Goal: Task Accomplishment & Management: Use online tool/utility

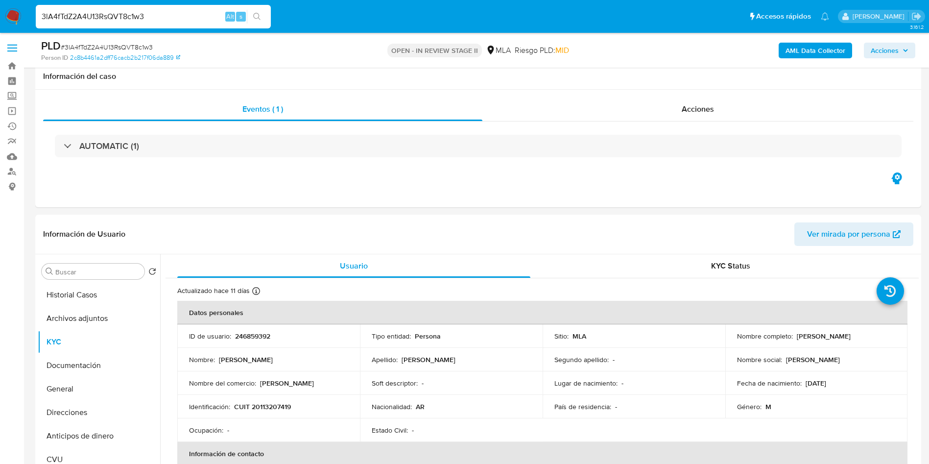
select select "10"
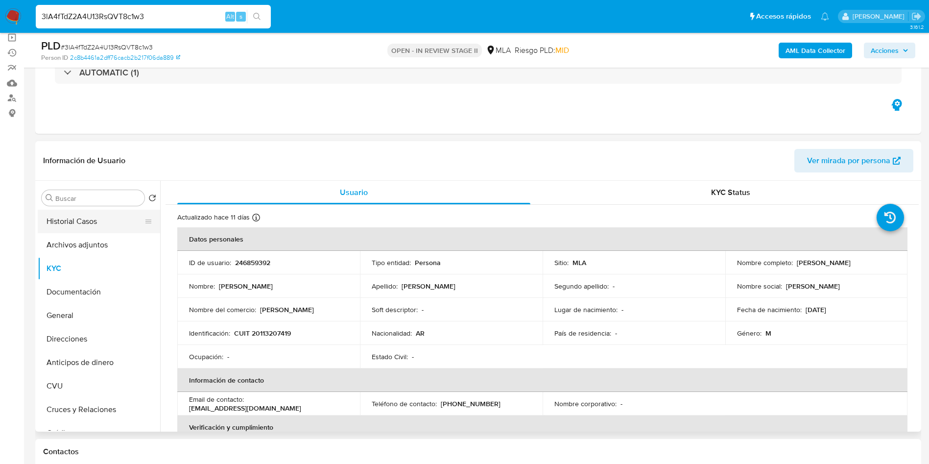
click at [74, 216] on button "Historial Casos" at bounding box center [95, 222] width 115 height 24
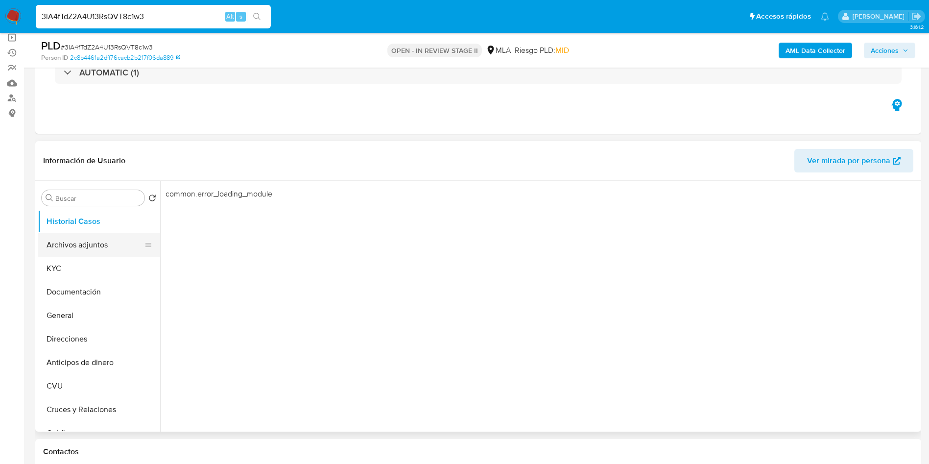
click at [56, 243] on button "Archivos adjuntos" at bounding box center [95, 245] width 115 height 24
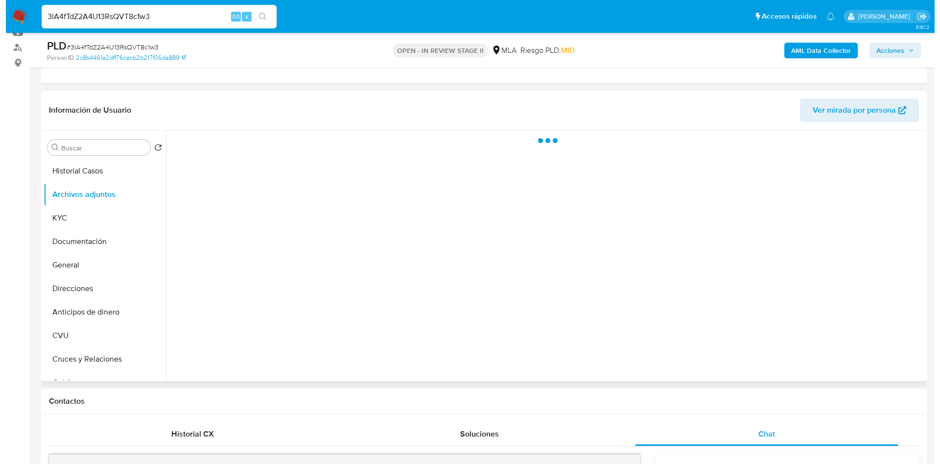
scroll to position [147, 0]
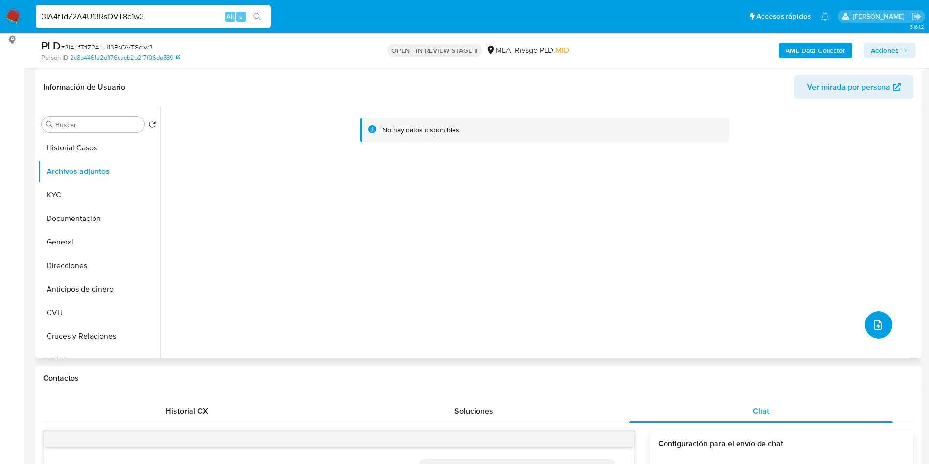
click at [873, 327] on icon "upload-file" at bounding box center [878, 325] width 12 height 12
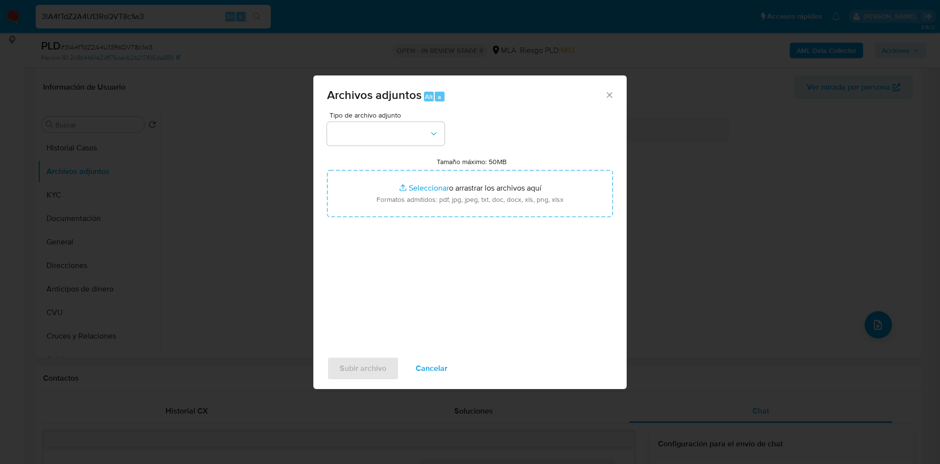
click at [420, 146] on div "Tipo de archivo adjunto Tamaño máximo: 50MB Seleccionar archivos Seleccionar o …" at bounding box center [470, 227] width 286 height 231
click at [412, 142] on button "button" at bounding box center [386, 134] width 118 height 24
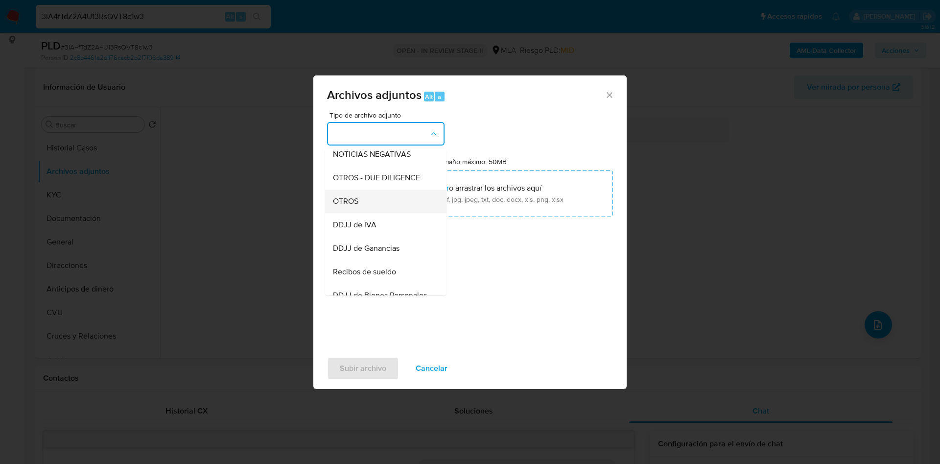
click at [345, 206] on span "OTROS" at bounding box center [345, 201] width 25 height 10
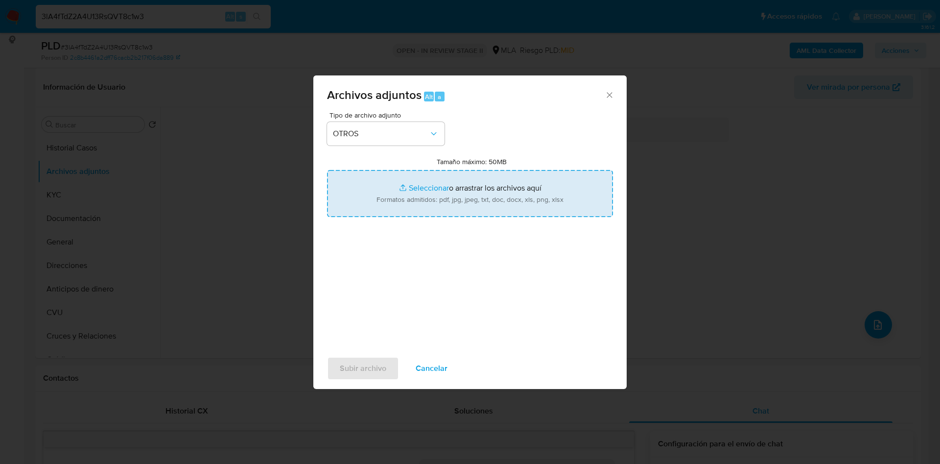
click at [414, 185] on input "Tamaño máximo: 50MB Seleccionar archivos" at bounding box center [470, 193] width 286 height 47
type input "C:\fakepath\Caselog 3lA4fTdZ2A4U13RsQVT8c1w3_2025_09_17_10_22_45.docx"
click at [412, 189] on input "Tamaño máximo: 50MB Seleccionar archivos" at bounding box center [470, 193] width 286 height 47
type input "C:\fakepath\Movimientos 246859392.xlsx"
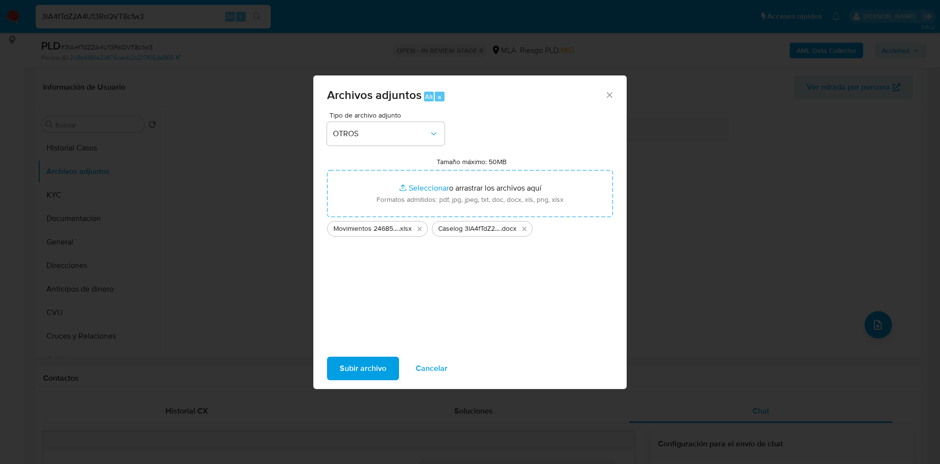
click at [373, 362] on span "Subir archivo" at bounding box center [363, 369] width 47 height 22
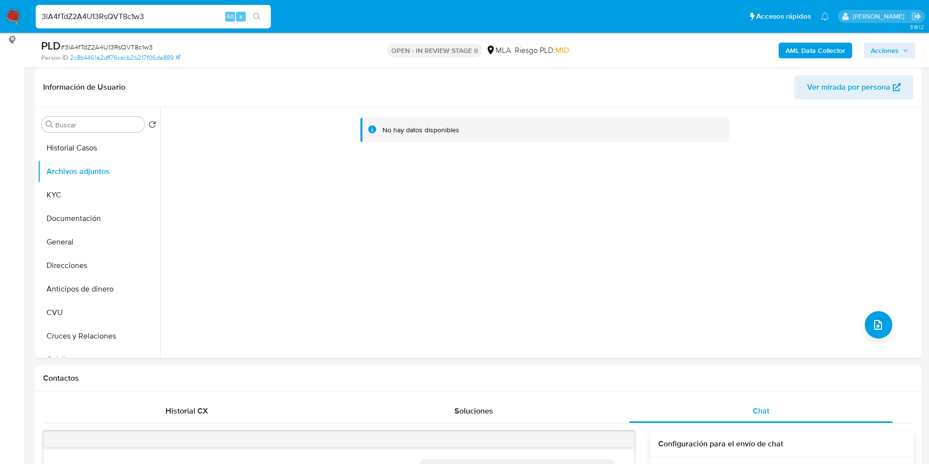
click at [816, 48] on b "AML Data Collector" at bounding box center [816, 51] width 60 height 16
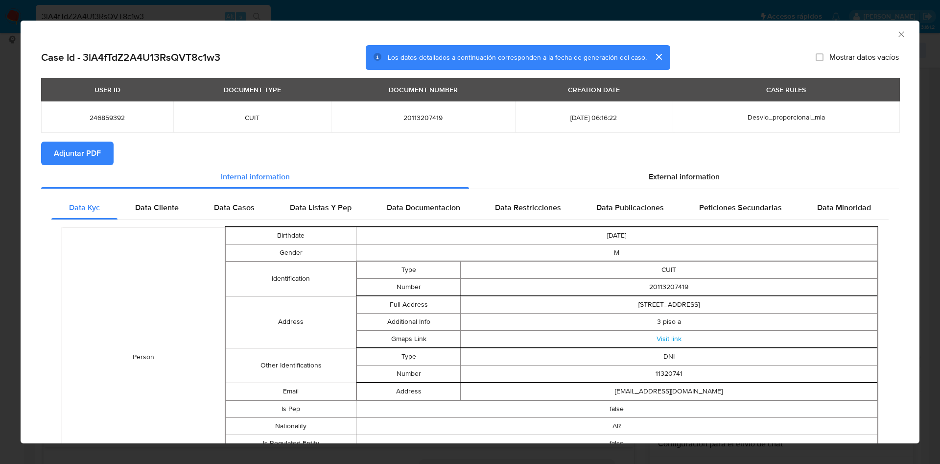
click at [885, 36] on div "AML Data Collector" at bounding box center [461, 32] width 869 height 11
click at [897, 35] on icon "Cerrar ventana" at bounding box center [902, 34] width 10 height 10
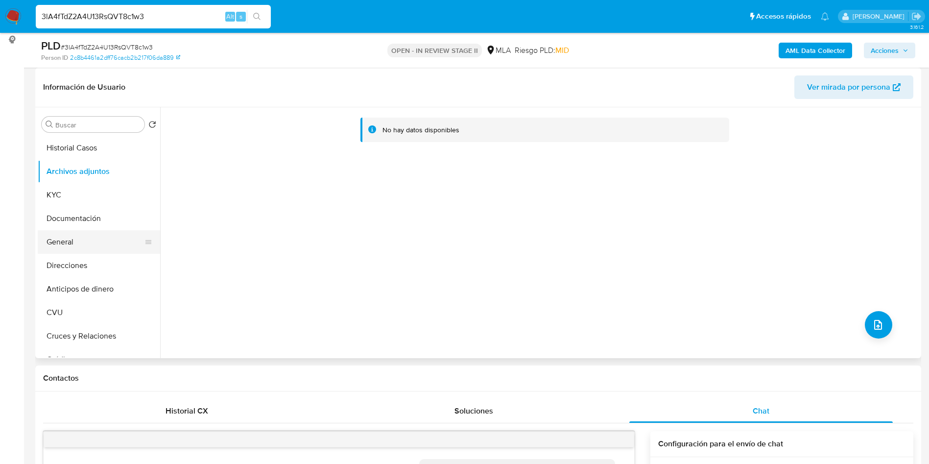
click at [84, 241] on button "General" at bounding box center [95, 242] width 115 height 24
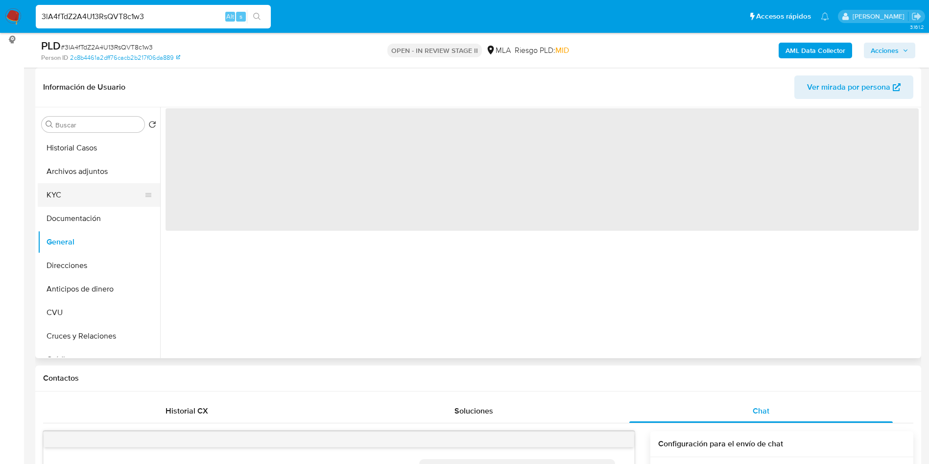
click at [87, 197] on button "KYC" at bounding box center [95, 195] width 115 height 24
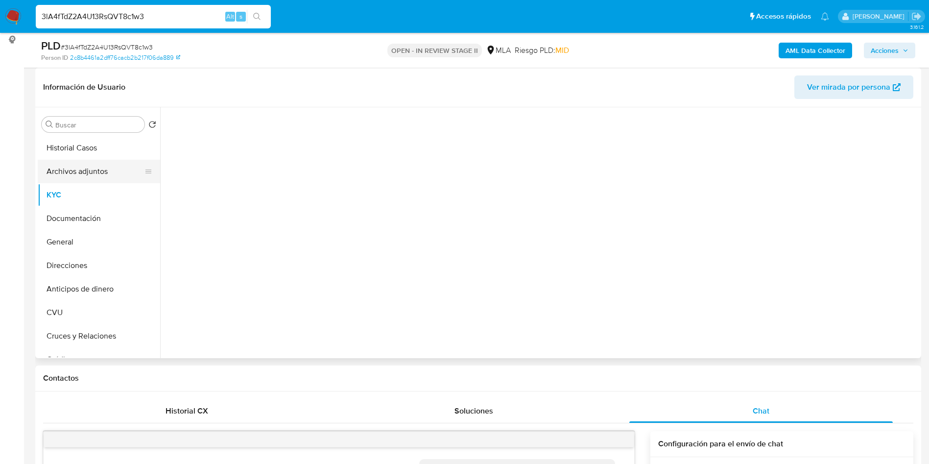
click at [90, 168] on button "Archivos adjuntos" at bounding box center [95, 172] width 115 height 24
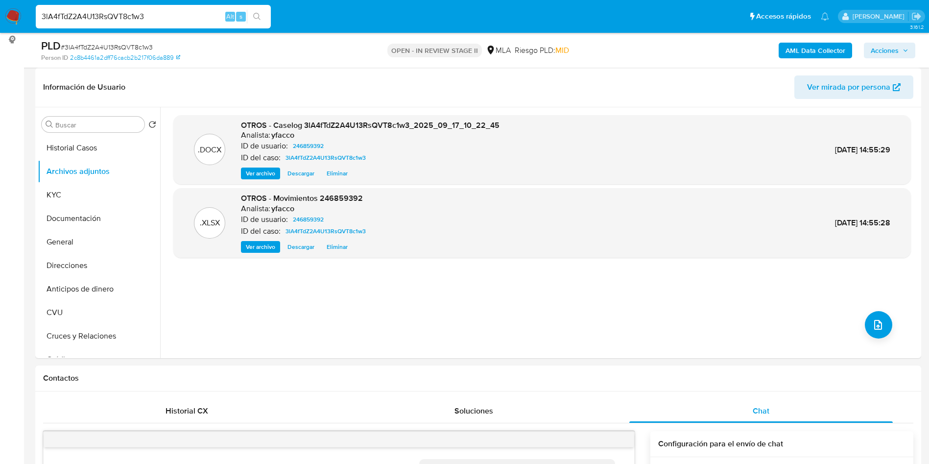
click at [812, 48] on b "AML Data Collector" at bounding box center [816, 51] width 60 height 16
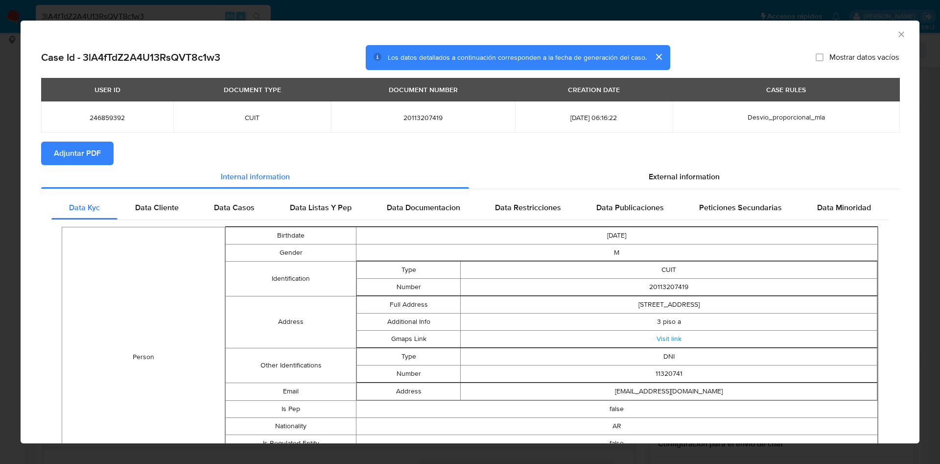
click at [88, 161] on span "Adjuntar PDF" at bounding box center [77, 154] width 47 height 22
click at [897, 34] on icon "Cerrar ventana" at bounding box center [902, 34] width 10 height 10
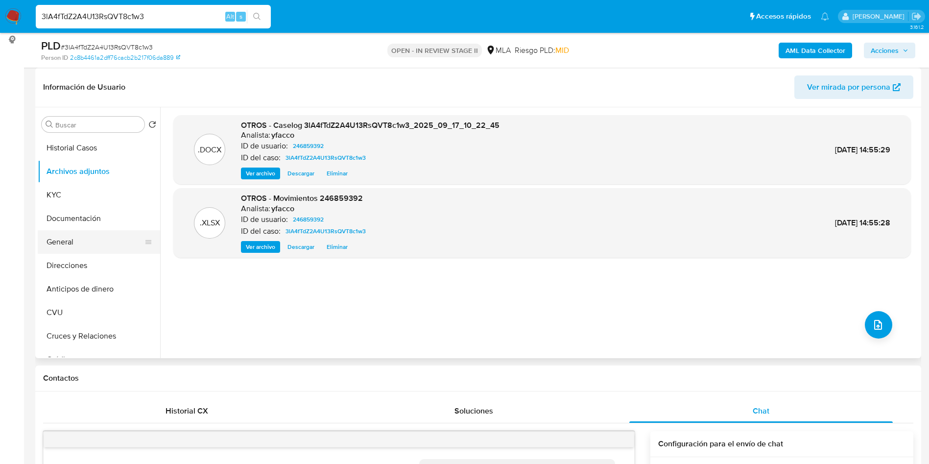
click at [71, 242] on button "General" at bounding box center [95, 242] width 115 height 24
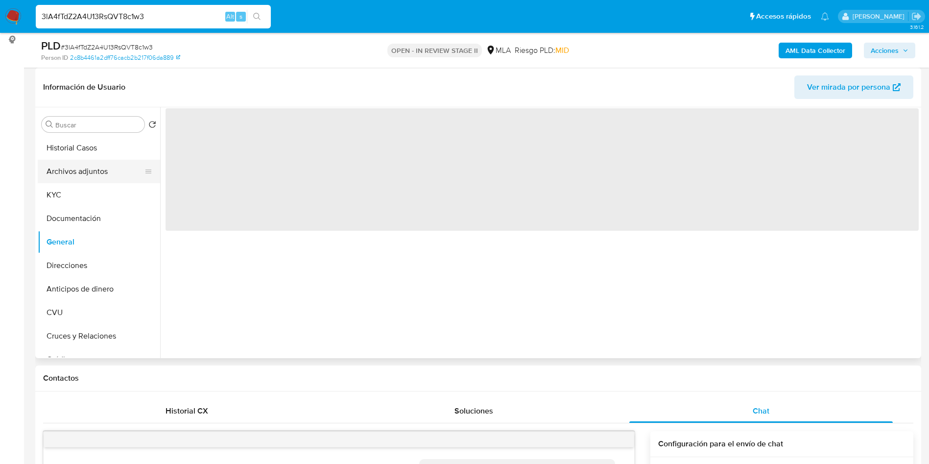
click at [92, 166] on button "Archivos adjuntos" at bounding box center [95, 172] width 115 height 24
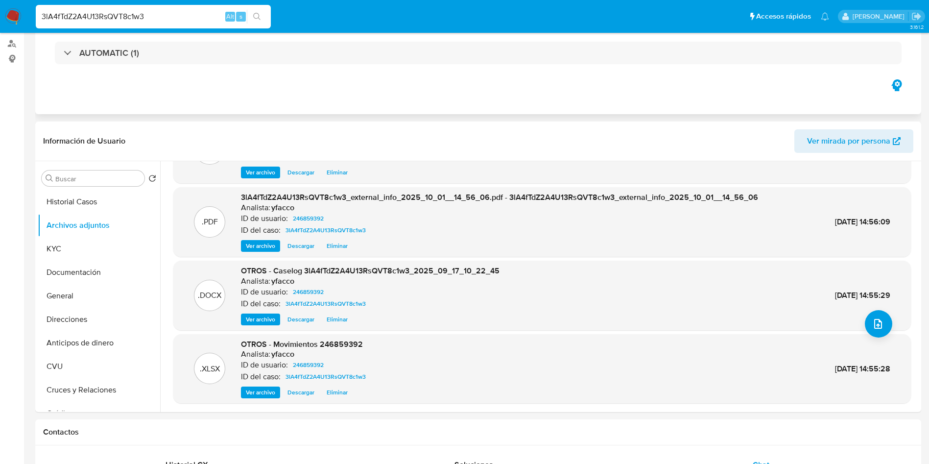
scroll to position [0, 0]
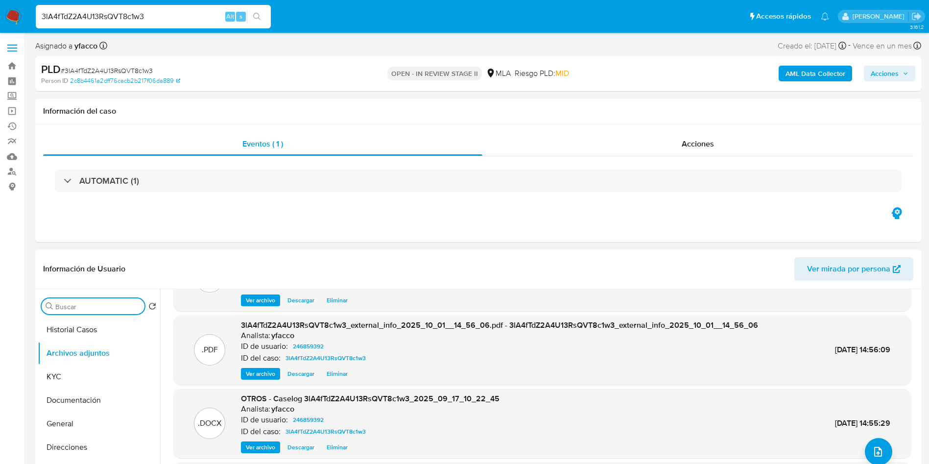
click at [89, 307] on input "Buscar" at bounding box center [97, 306] width 85 height 9
type input "conv"
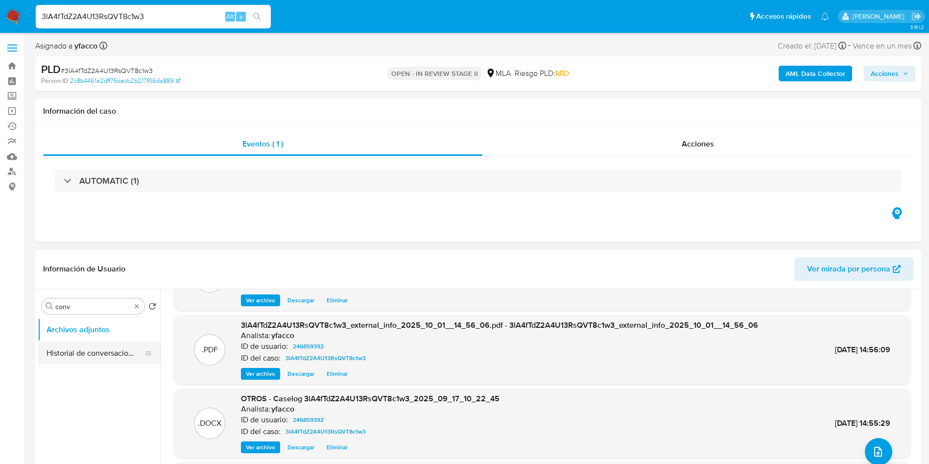
click at [97, 346] on button "Historial de conversaciones" at bounding box center [95, 353] width 115 height 24
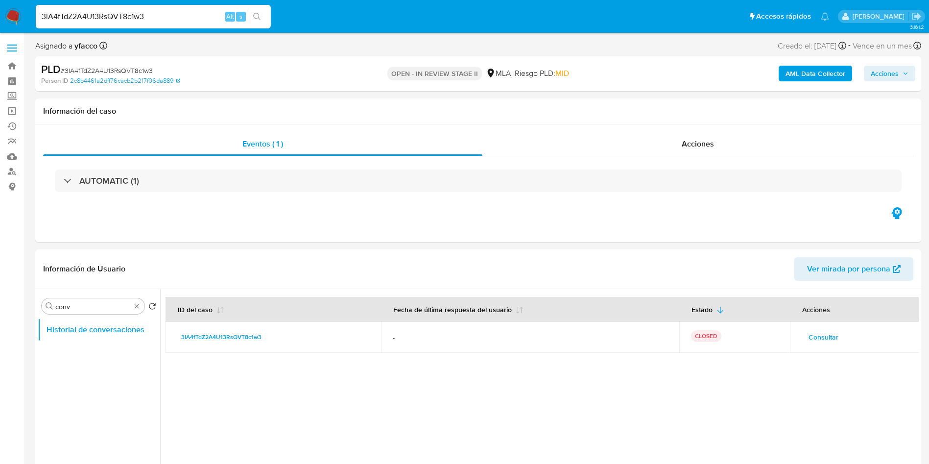
click at [892, 80] on span "Acciones" at bounding box center [885, 74] width 28 height 16
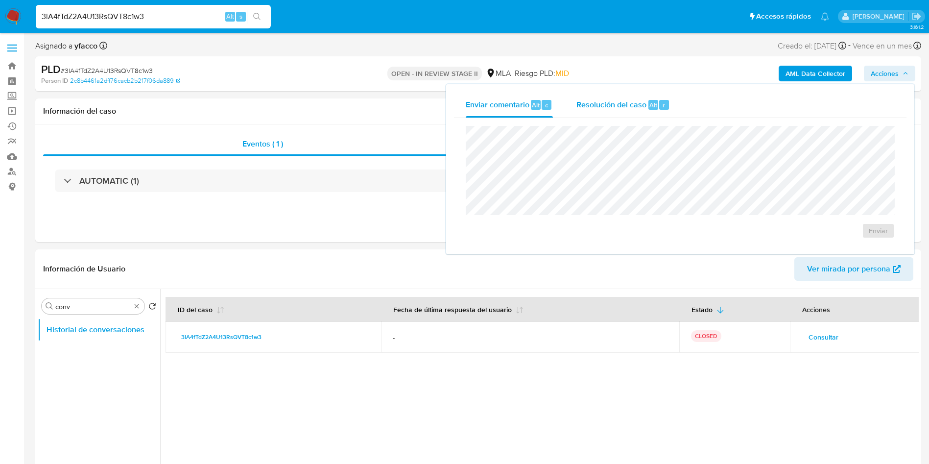
click at [600, 104] on span "Resolución del caso" at bounding box center [612, 104] width 70 height 11
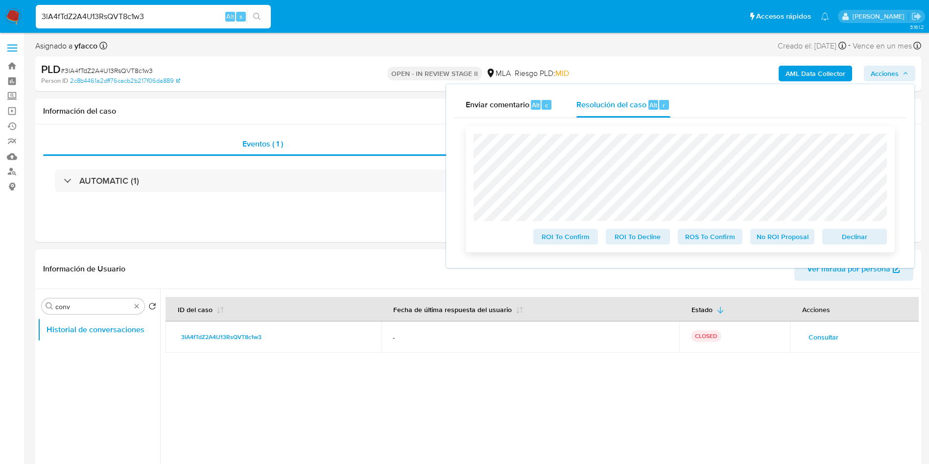
click at [764, 242] on span "No ROI Proposal" at bounding box center [782, 237] width 51 height 14
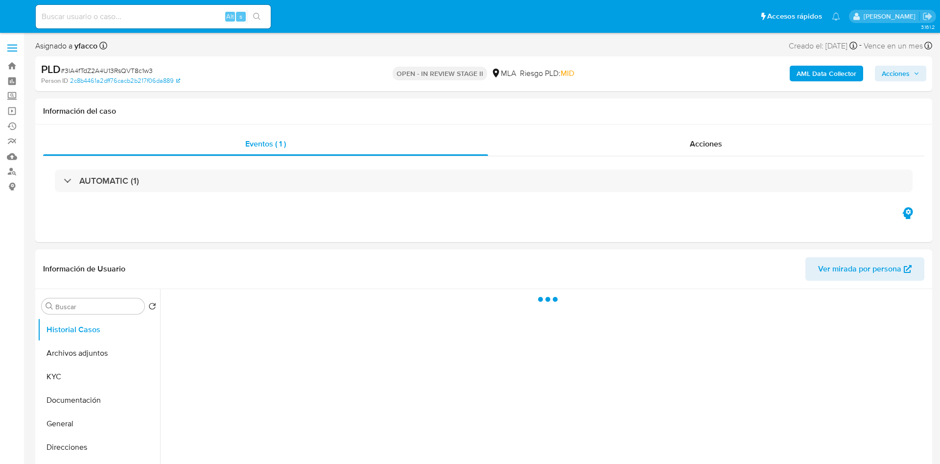
select select "10"
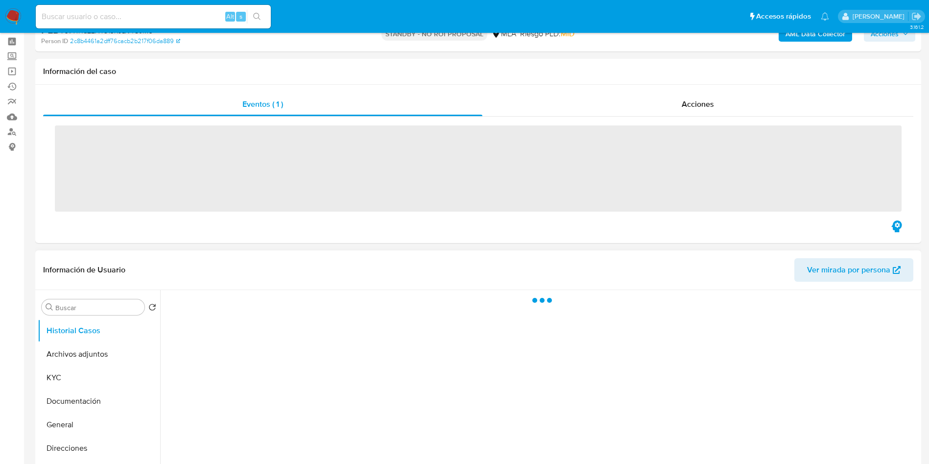
scroll to position [73, 0]
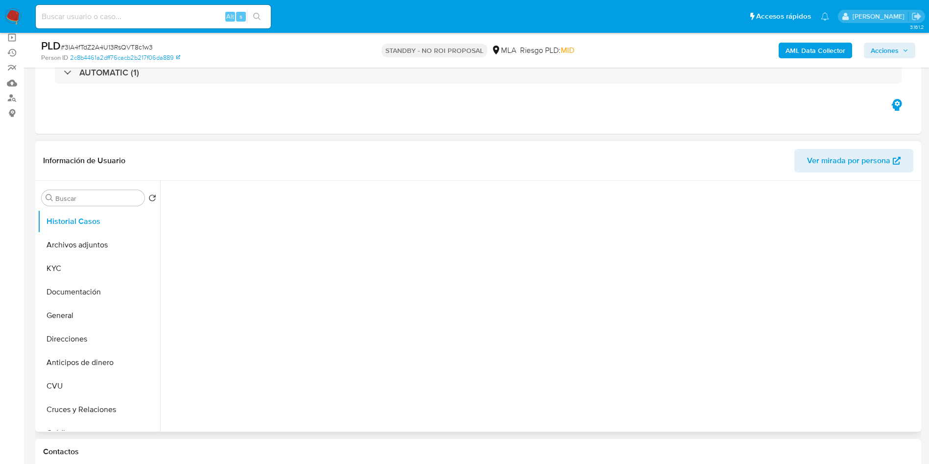
select select "10"
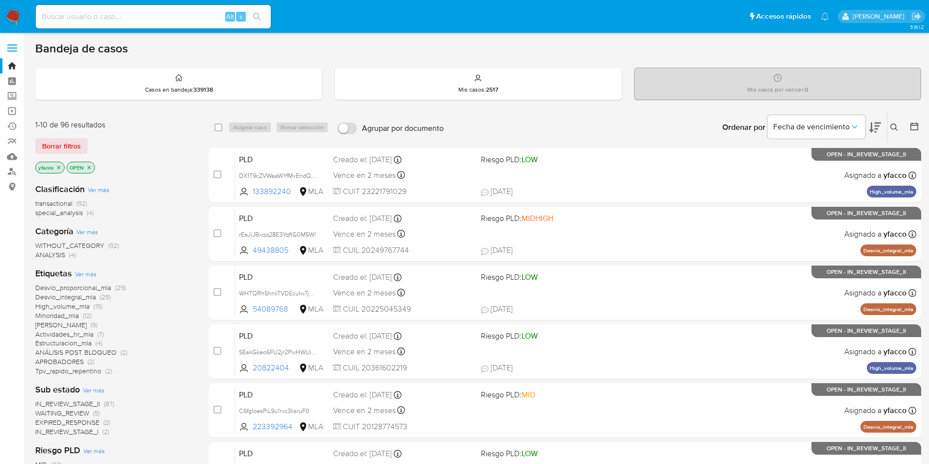
click at [160, 16] on input at bounding box center [153, 16] width 235 height 13
paste input "7uUFLzs8Ci6npViJBDfDBb4x"
type input "7uUFLzs8Ci6npViJBDfDBb4x"
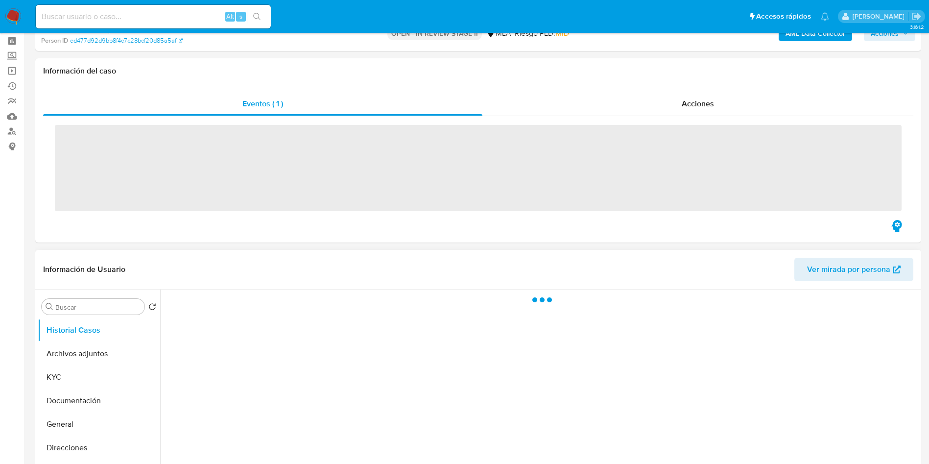
scroll to position [73, 0]
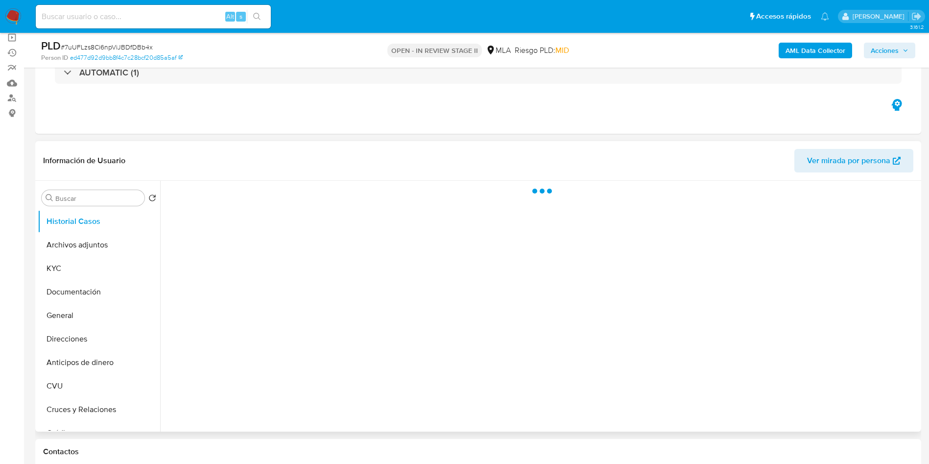
select select "10"
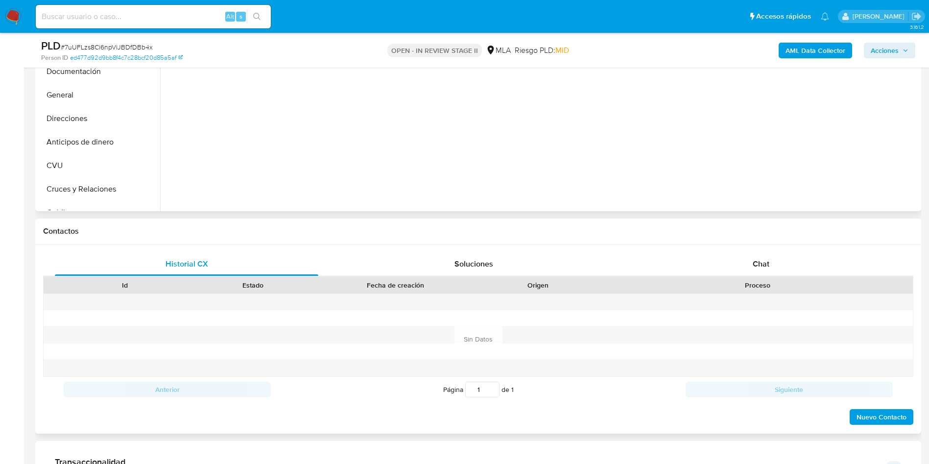
click at [778, 248] on div "Historial CX Soluciones Chat Id Estado Fecha de creación Origen Proceso Anterio…" at bounding box center [478, 338] width 886 height 189
click at [774, 262] on div "Chat" at bounding box center [761, 264] width 264 height 24
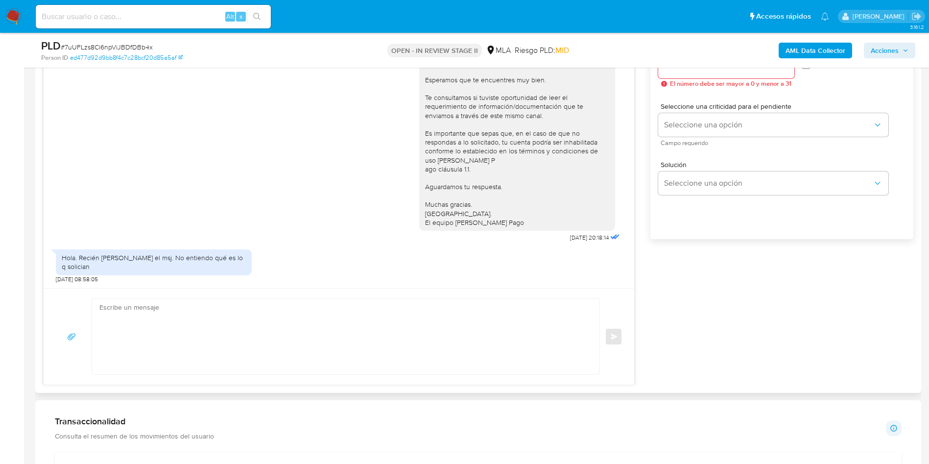
scroll to position [588, 0]
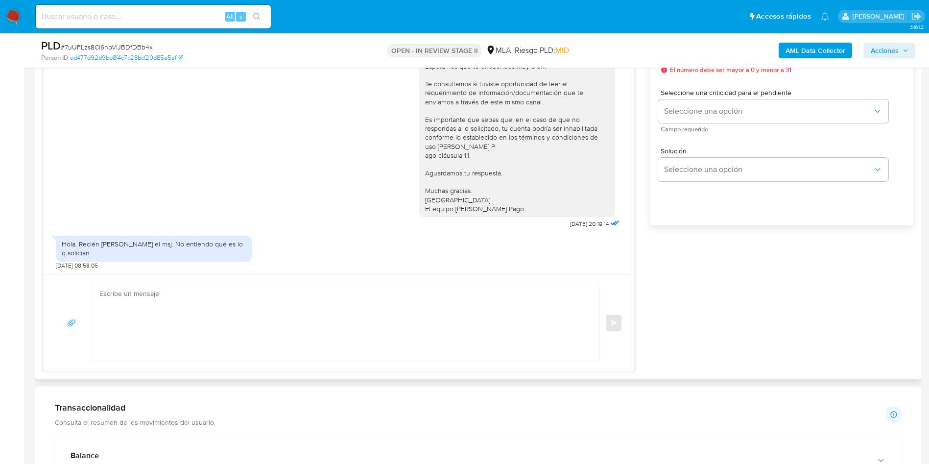
click at [306, 299] on textarea at bounding box center [343, 322] width 488 height 75
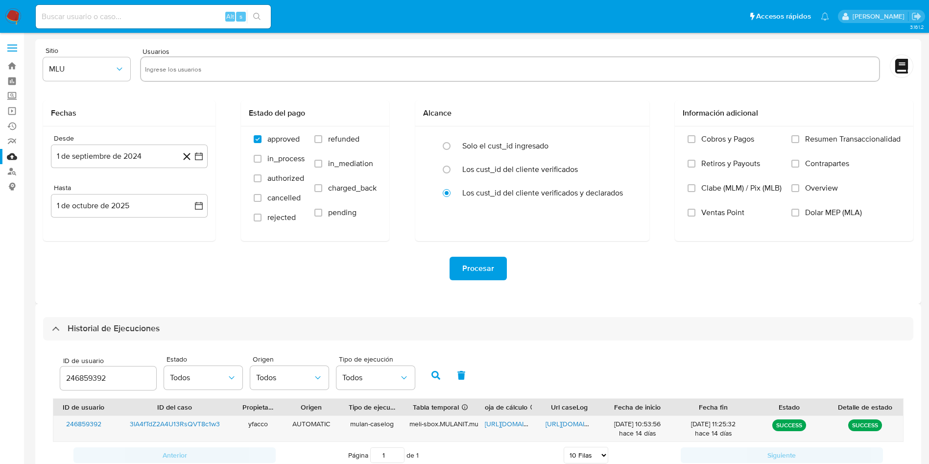
select select "10"
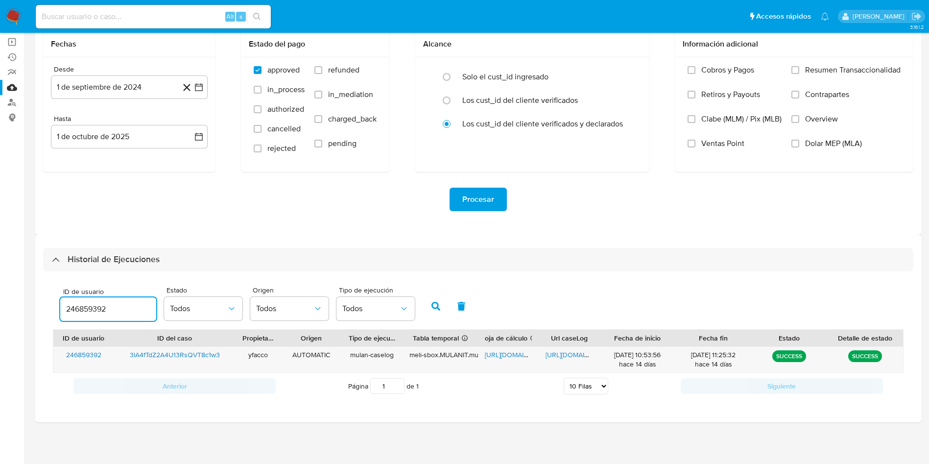
drag, startPoint x: 120, startPoint y: 309, endPoint x: 27, endPoint y: 305, distance: 92.7
click at [26, 309] on main "3.161.2" at bounding box center [464, 197] width 929 height 533
type input "1965168679"
click at [436, 308] on icon "button" at bounding box center [436, 306] width 9 height 9
click at [513, 358] on span "https://docs.google.com/spreadsheets/d/1JfHFjfseCW0sfO4yZ_O8POIwdm32UYrwLmEslEZ…" at bounding box center [519, 355] width 68 height 10
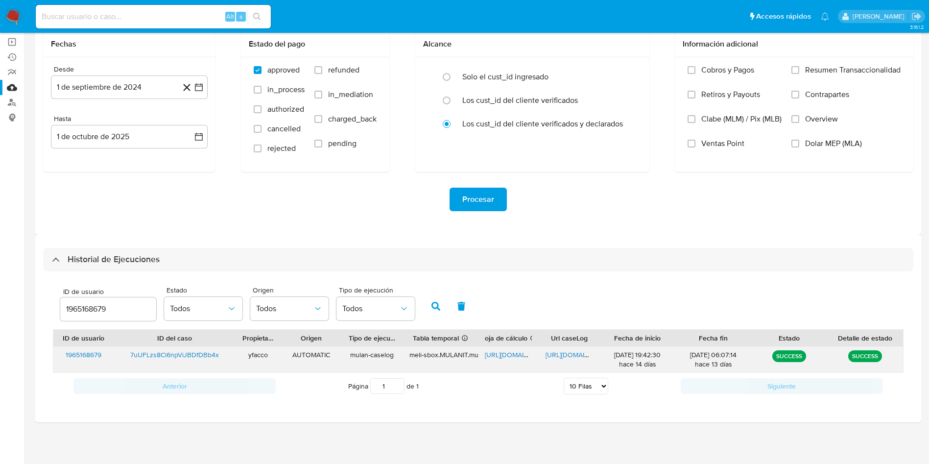
click at [567, 359] on span "https://docs.google.com/document/d/1cwpAK0Ctt2oUHtmlalb-gg7sko2KIT30N3c7EMAbBqI…" at bounding box center [580, 355] width 68 height 10
